Goal: Transaction & Acquisition: Subscribe to service/newsletter

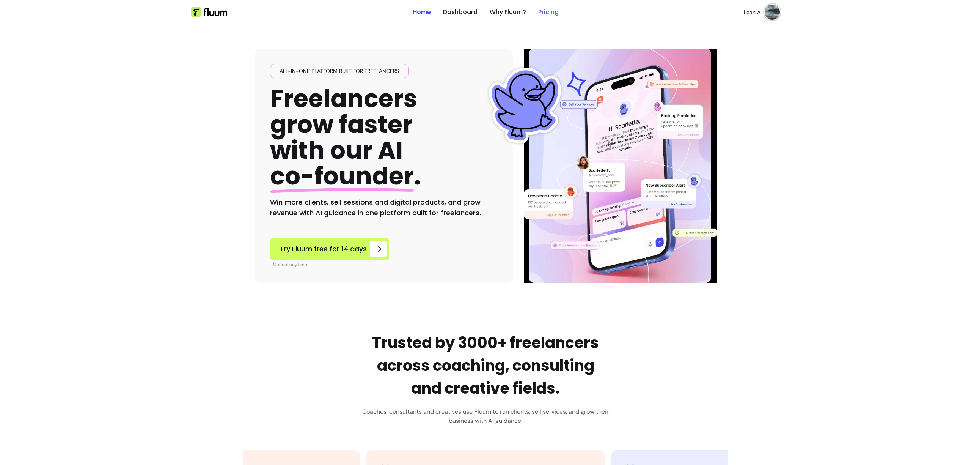
click at [548, 10] on link "Pricing" at bounding box center [548, 12] width 20 height 9
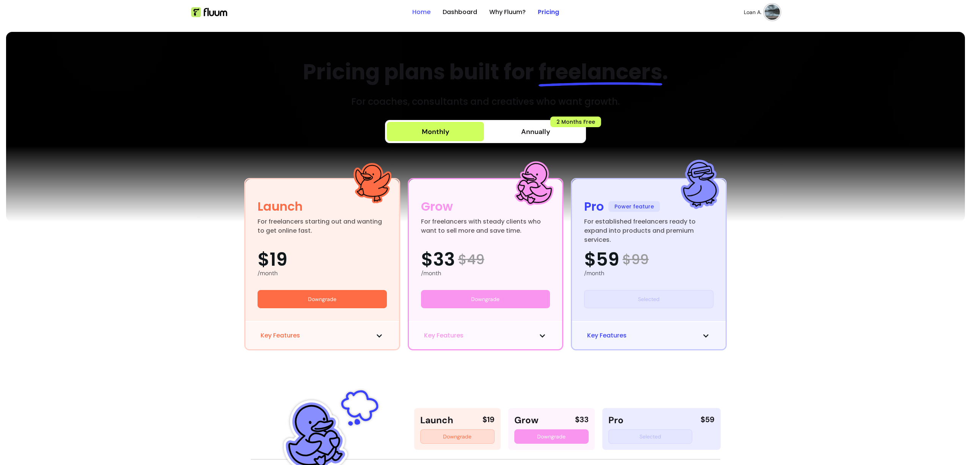
click at [413, 13] on link "Home" at bounding box center [421, 12] width 18 height 9
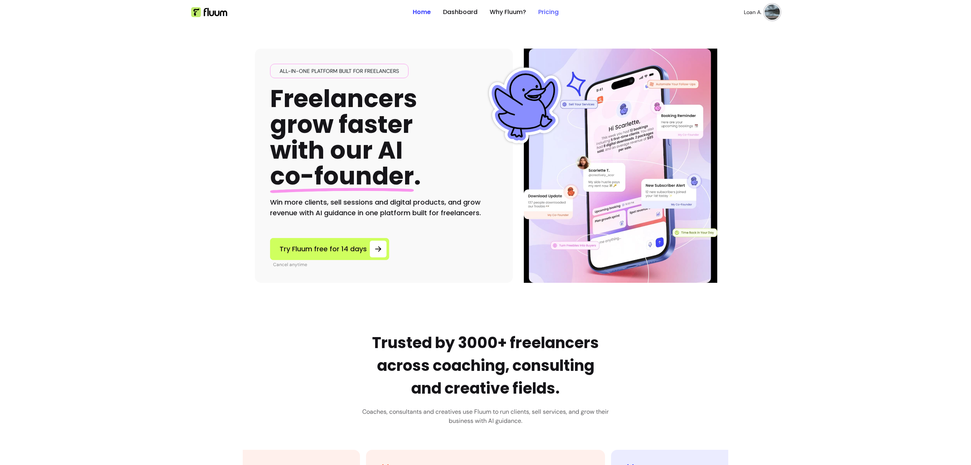
click at [548, 13] on link "Pricing" at bounding box center [548, 12] width 20 height 9
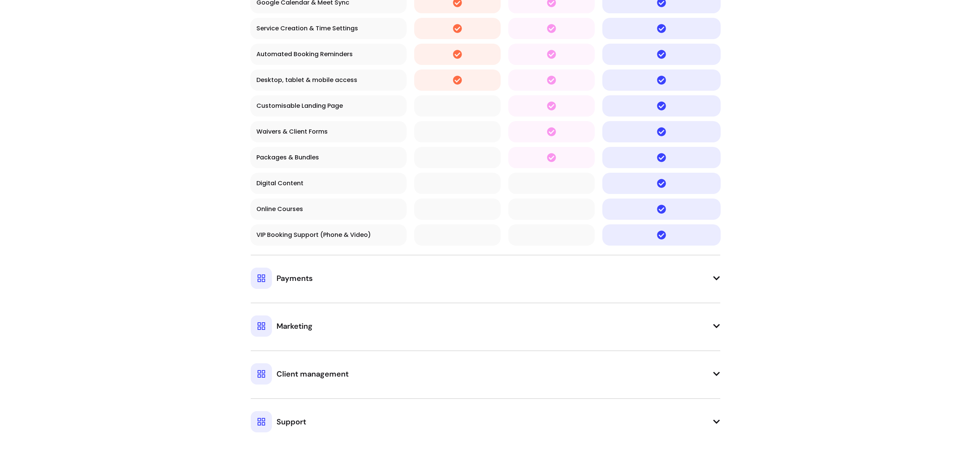
scroll to position [736, 0]
